Goal: Register for event/course

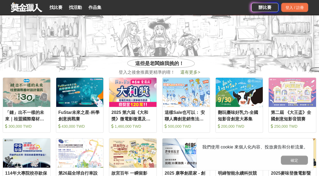
scroll to position [161, 0]
click at [94, 115] on div "FuStar未來之星-科學創意挑戰賽" at bounding box center [79, 115] width 43 height 12
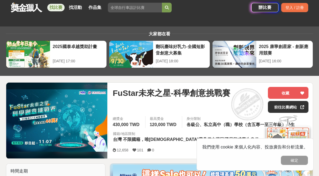
click at [293, 109] on link "前往比賽網站" at bounding box center [288, 107] width 41 height 12
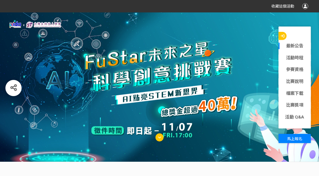
click at [302, 93] on link "檔案下載" at bounding box center [294, 93] width 32 height 6
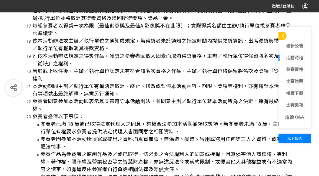
scroll to position [2314, 0]
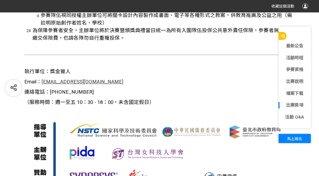
click at [299, 82] on link "比賽說明" at bounding box center [294, 81] width 32 height 6
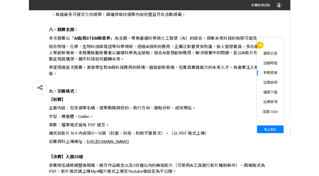
scroll to position [826, 0]
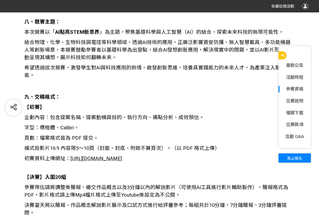
click at [122, 156] on span "[URL][DOMAIN_NAME]" at bounding box center [96, 159] width 51 height 6
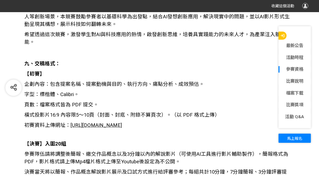
scroll to position [845, 0]
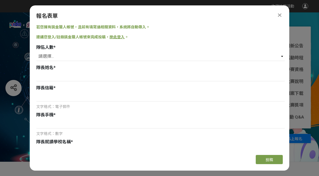
click at [283, 18] on div at bounding box center [279, 15] width 6 height 6
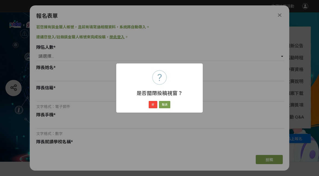
click at [283, 95] on div "? 是否關閉投稿視窗？ × 好 取消" at bounding box center [159, 88] width 319 height 176
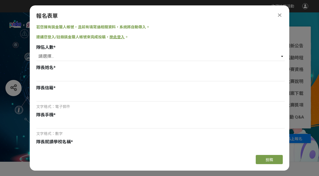
click at [107, 83] on div "報名表單 若您擁有獎金獵人帳號，且前有填寫過相關資料，系統將自動帶入。 建議您登入/註冊獎金獵人帳號來完成投稿， 按此登入 。 隊伍人數 * 請選擇... 1…" at bounding box center [160, 87] width 260 height 165
click at [104, 20] on div "報名表單" at bounding box center [159, 16] width 247 height 8
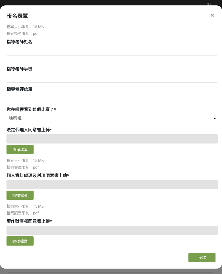
scroll to position [276, 0]
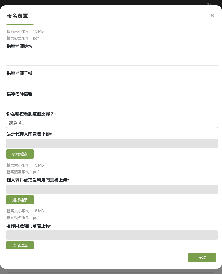
click at [212, 121] on select "請選擇... 獎金獵人網站 Facebook / Instagram 校園講座 / 老師系上推薦 電子郵件 海報 其他" at bounding box center [111, 122] width 211 height 9
select select "獎金獵人網站"
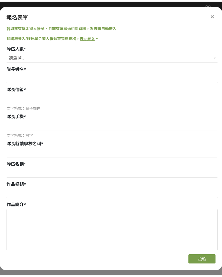
scroll to position [0, 0]
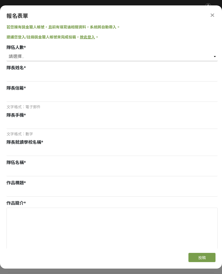
click at [205, 54] on select "請選擇... 1 2 3 4 5" at bounding box center [111, 56] width 211 height 9
select select "1"
click at [84, 37] on link "按此登入" at bounding box center [87, 37] width 15 height 4
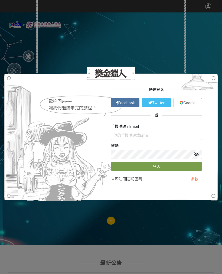
click at [130, 103] on span "Facebook" at bounding box center [126, 103] width 16 height 4
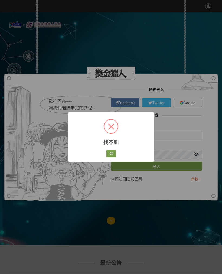
click at [115, 154] on button "OK" at bounding box center [110, 154] width 9 height 8
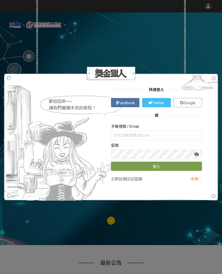
click at [193, 102] on span "Google" at bounding box center [189, 103] width 12 height 4
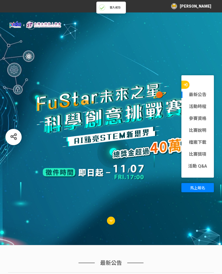
click at [198, 176] on span "馬上報名" at bounding box center [197, 187] width 15 height 4
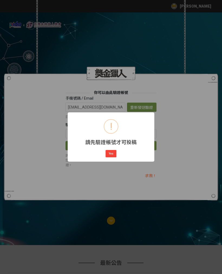
click at [113, 152] on button "Yes" at bounding box center [110, 154] width 11 height 8
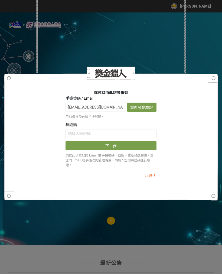
click at [144, 110] on button "重新發送驗證信" at bounding box center [141, 106] width 29 height 9
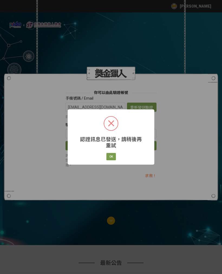
click at [111, 156] on button "OK" at bounding box center [110, 157] width 9 height 8
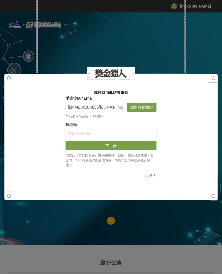
click at [116, 134] on input "text" at bounding box center [110, 133] width 91 height 9
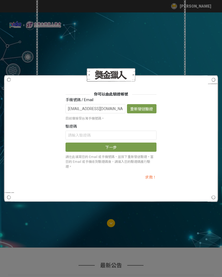
click at [69, 129] on label "驗證碼" at bounding box center [70, 127] width 11 height 6
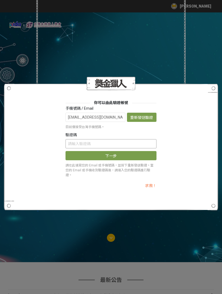
click at [70, 145] on input "text" at bounding box center [110, 143] width 91 height 9
click at [70, 151] on button "下一步" at bounding box center [110, 155] width 91 height 9
click at [69, 146] on input "text" at bounding box center [110, 143] width 91 height 9
paste input "c3NUTStjdnQ"
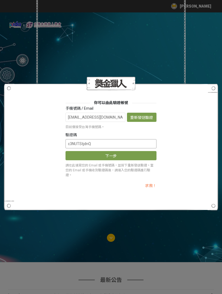
type input "c3NUTStjdnQ"
click at [130, 155] on button "下一步" at bounding box center [110, 155] width 91 height 9
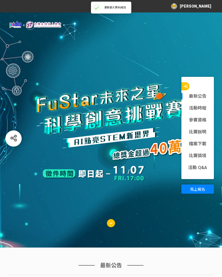
click at [197, 176] on span "馬上報名" at bounding box center [197, 189] width 15 height 4
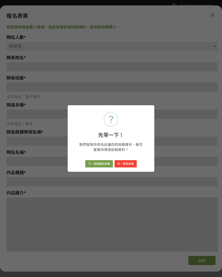
type input "[EMAIL_ADDRESS][DOMAIN_NAME]"
type input "[PERSON_NAME]"
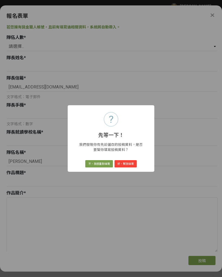
click at [127, 164] on button "好，幫我填寫" at bounding box center [125, 164] width 22 height 8
select select "1"
select select "獎金獵人網站"
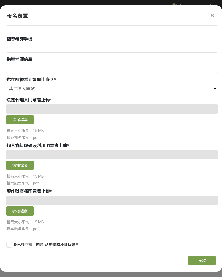
scroll to position [301, 0]
click at [8, 176] on div at bounding box center [8, 244] width 5 height 5
checkbox input "true"
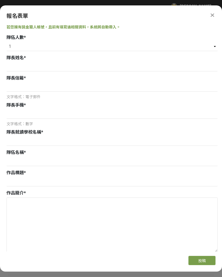
scroll to position [0, 0]
click at [119, 64] on input at bounding box center [111, 66] width 211 height 9
type input "[PERSON_NAME]"
click at [24, 89] on input "[EMAIL_ADDRESS][DOMAIN_NAME]" at bounding box center [111, 86] width 211 height 9
click at [87, 88] on input "[EMAIL_ADDRESS][DOMAIN_NAME]" at bounding box center [111, 86] width 211 height 9
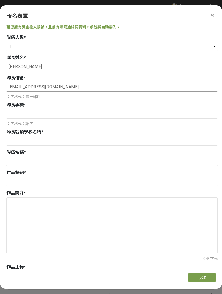
type input "[EMAIL_ADDRESS][DOMAIN_NAME]"
click at [89, 111] on input at bounding box center [111, 113] width 211 height 9
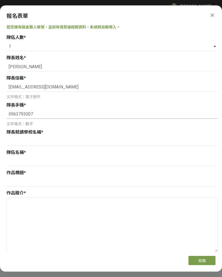
type input "0963793007"
click at [37, 140] on input at bounding box center [111, 141] width 211 height 9
type input "國立彰化女子高級中學"
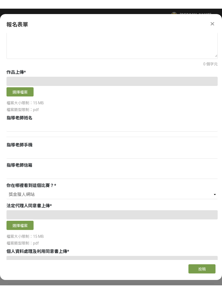
scroll to position [228, 0]
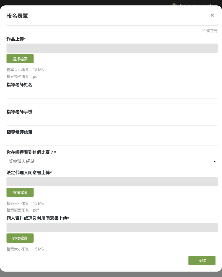
type input "空白"
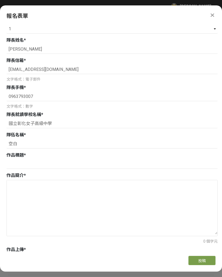
click at [212, 18] on icon at bounding box center [212, 14] width 4 height 5
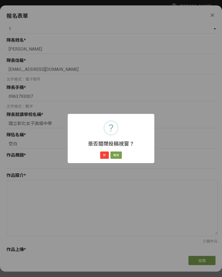
click at [102, 157] on button "好" at bounding box center [104, 155] width 9 height 8
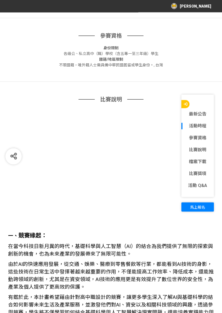
scroll to position [442, 0]
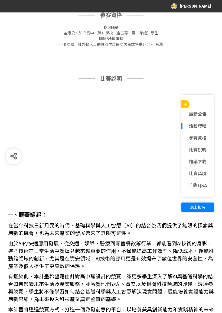
click at [204, 148] on link "比賽說明" at bounding box center [197, 150] width 32 height 6
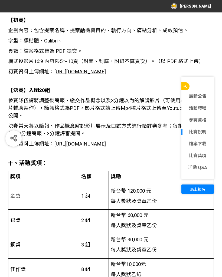
scroll to position [956, 0]
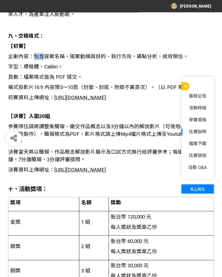
click at [73, 63] on p "字型：標楷體、Calibri。" at bounding box center [110, 67] width 205 height 8
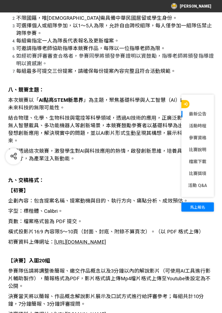
scroll to position [842, 0]
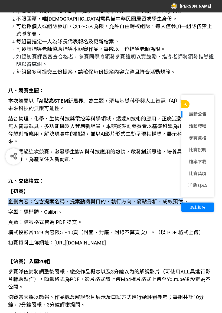
copy span "企劃內容：包含提案名稱、提案動機與目的、執行方向、痛點分析、成效預估"
